Goal: Transaction & Acquisition: Subscribe to service/newsletter

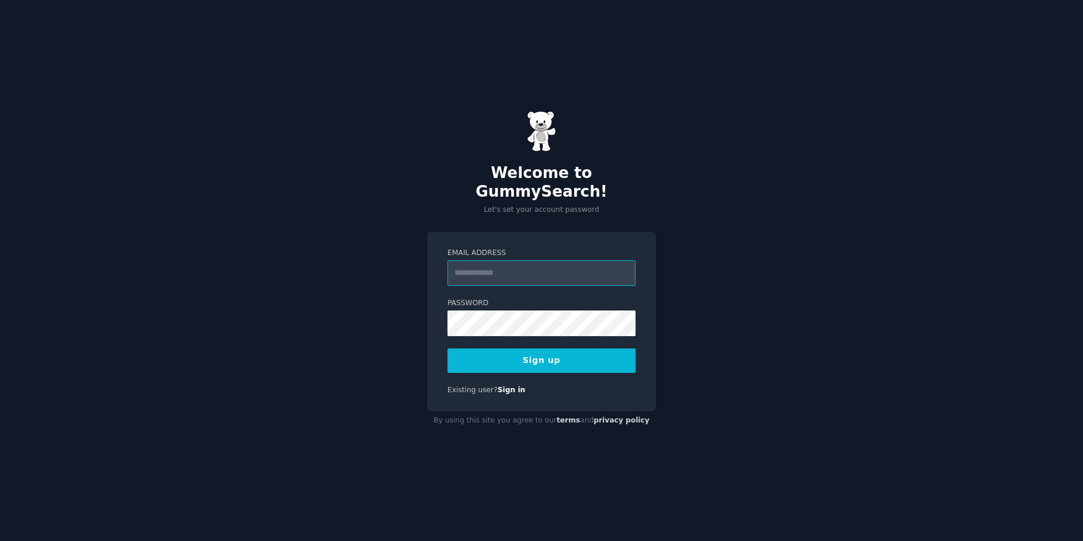
click at [534, 271] on input "Email Address" at bounding box center [541, 273] width 188 height 26
type input "**********"
click at [447, 349] on button "Sign up" at bounding box center [541, 361] width 188 height 25
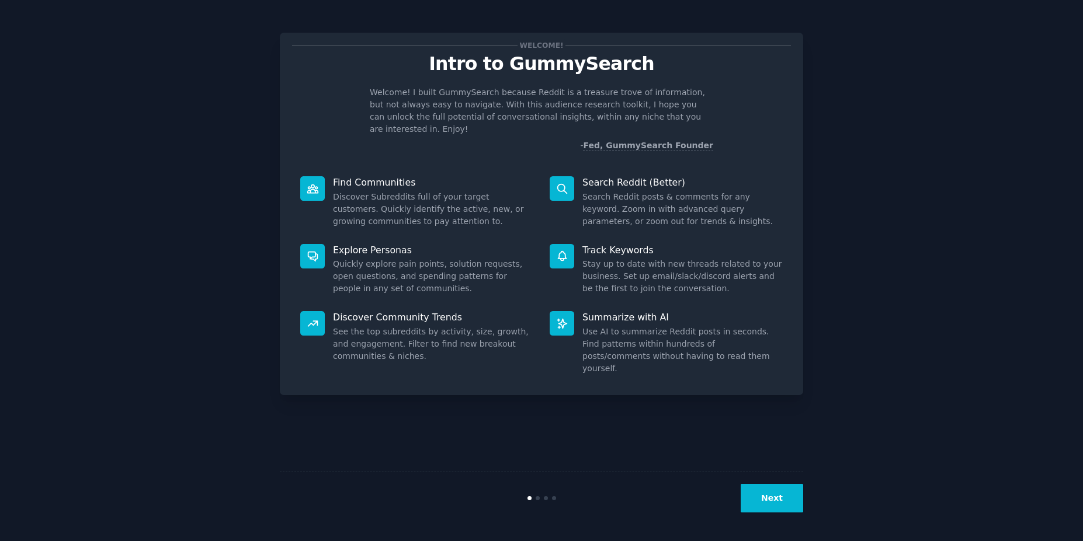
click at [760, 498] on button "Next" at bounding box center [771, 498] width 62 height 29
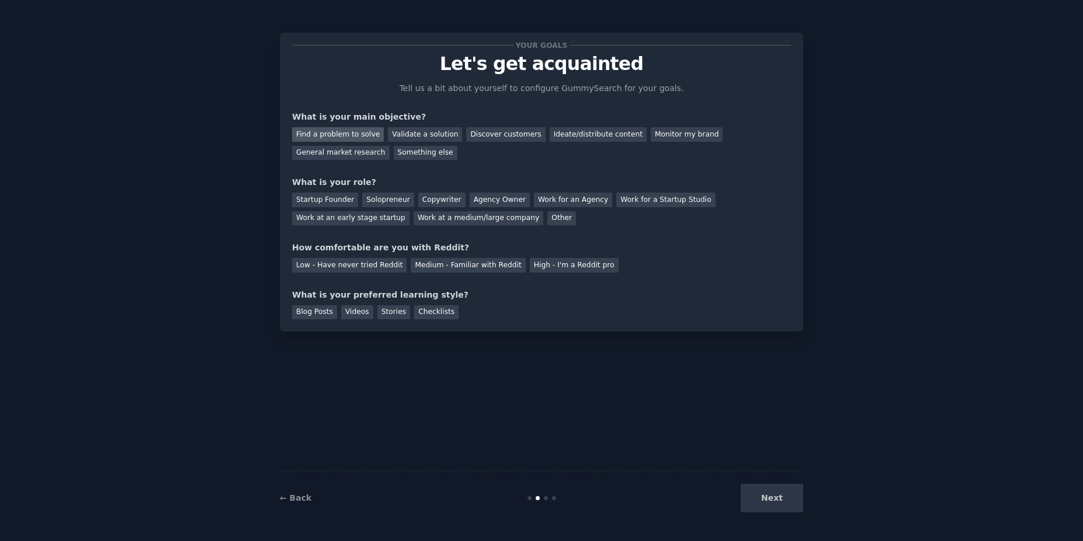
click at [352, 130] on div "Find a problem to solve" at bounding box center [338, 134] width 92 height 15
click at [552, 198] on div "Work for an Agency" at bounding box center [573, 200] width 78 height 15
click at [323, 203] on div "Startup Founder" at bounding box center [325, 200] width 66 height 15
click at [437, 265] on div "Medium - Familiar with Reddit" at bounding box center [467, 265] width 114 height 15
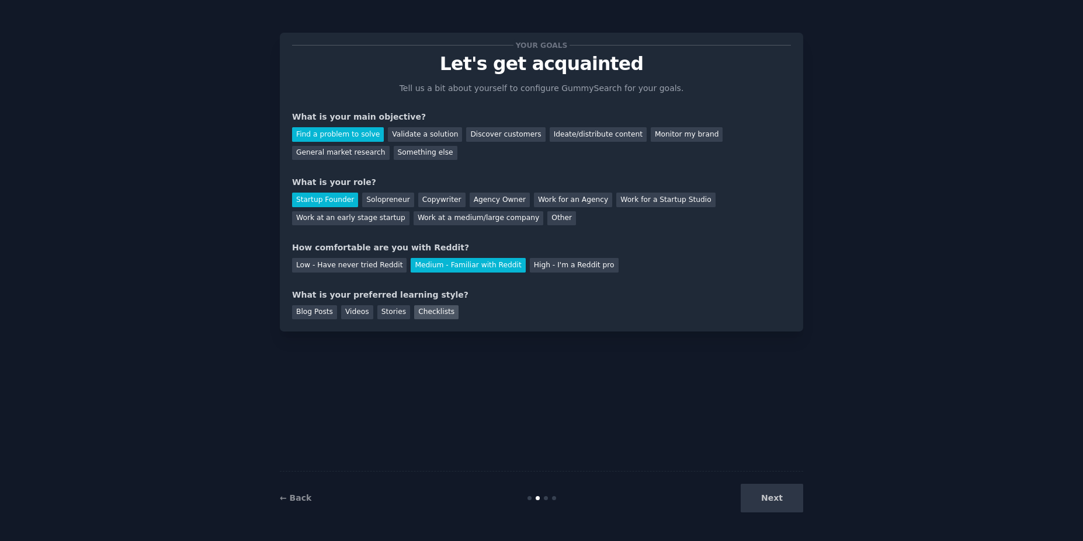
click at [430, 316] on div "Checklists" at bounding box center [436, 312] width 44 height 15
click at [394, 313] on div "Stories" at bounding box center [393, 312] width 33 height 15
click at [766, 492] on button "Next" at bounding box center [771, 498] width 62 height 29
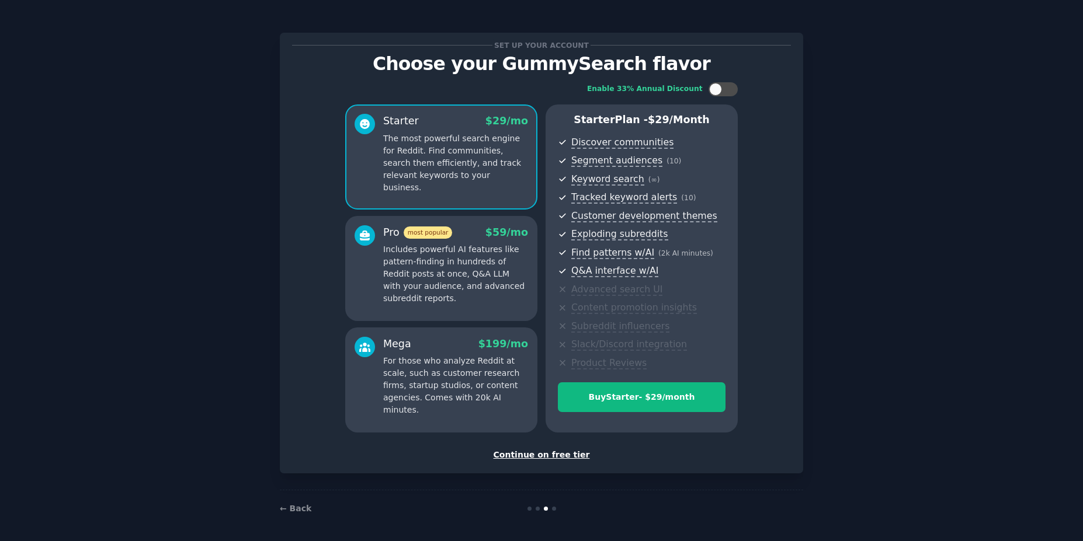
click at [558, 453] on div "Continue on free tier" at bounding box center [541, 455] width 499 height 12
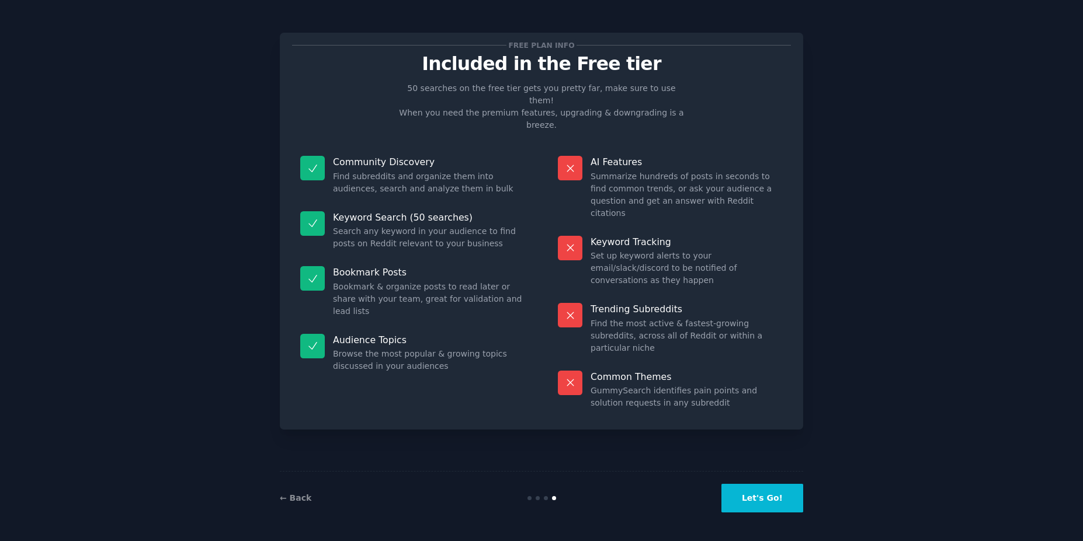
click at [757, 497] on button "Let's Go!" at bounding box center [762, 498] width 82 height 29
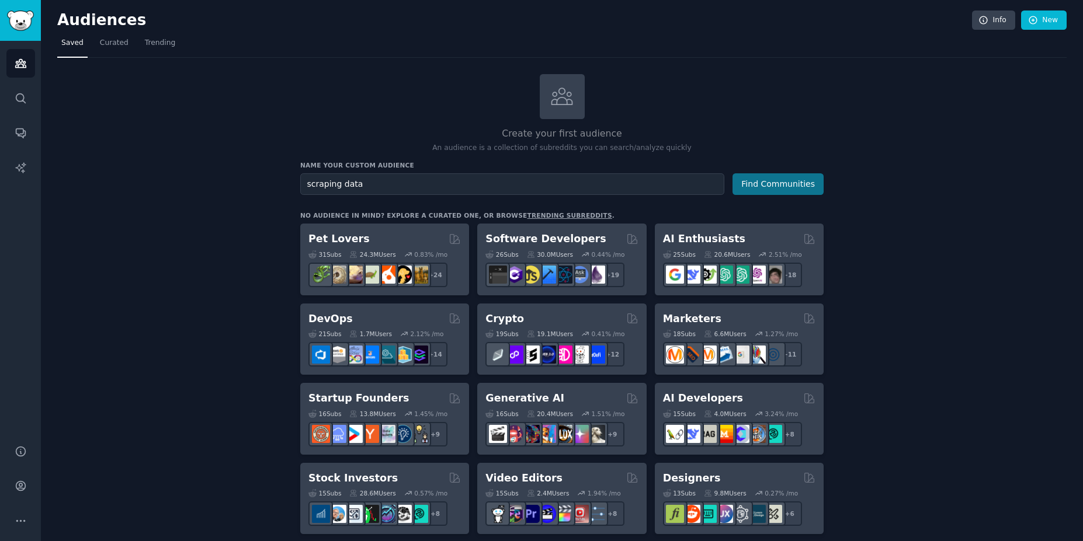
type input "scraping data"
click at [765, 182] on button "Find Communities" at bounding box center [777, 184] width 91 height 22
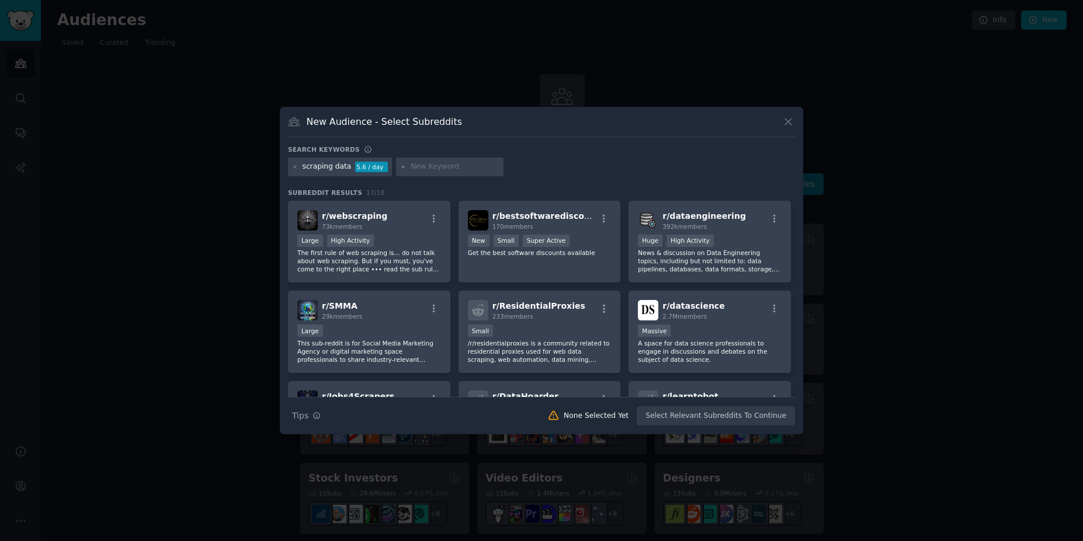
click at [313, 169] on div "scraping data" at bounding box center [326, 167] width 49 height 11
click at [785, 123] on icon at bounding box center [788, 122] width 12 height 12
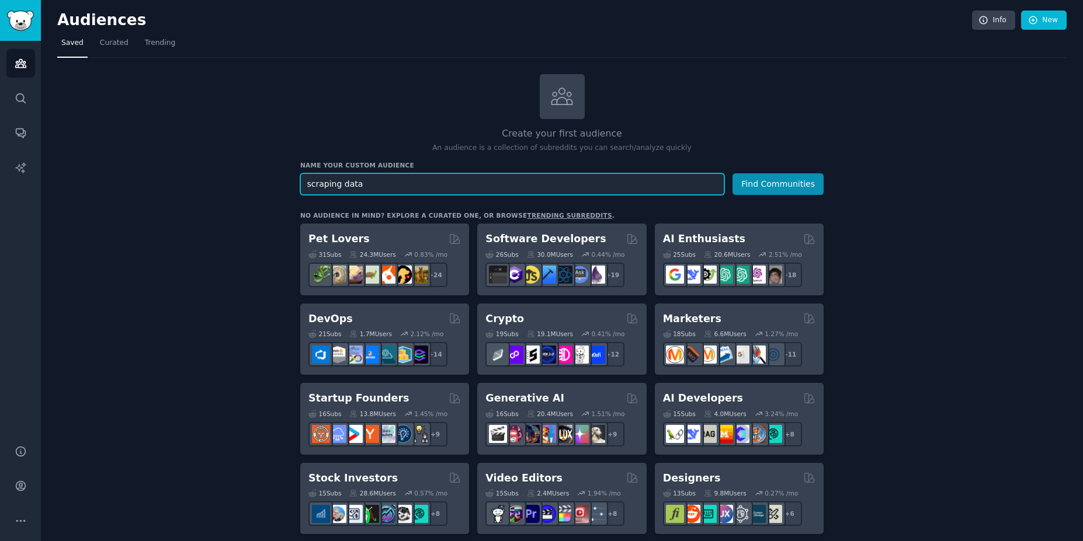
click at [528, 180] on input "scraping data" at bounding box center [512, 184] width 424 height 22
